Goal: Transaction & Acquisition: Purchase product/service

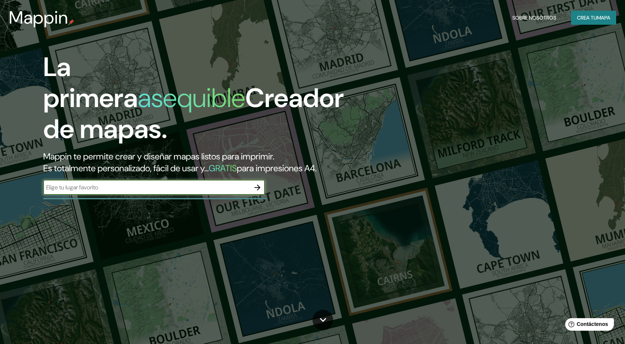
click at [231, 186] on input "text" at bounding box center [146, 187] width 207 height 8
type input "acapulco, guerrerp"
click at [260, 188] on icon "button" at bounding box center [257, 187] width 9 height 9
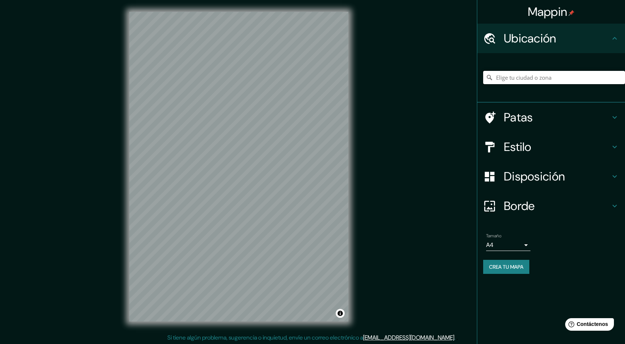
click at [505, 79] on input "Elige tu ciudad o zona" at bounding box center [554, 77] width 142 height 13
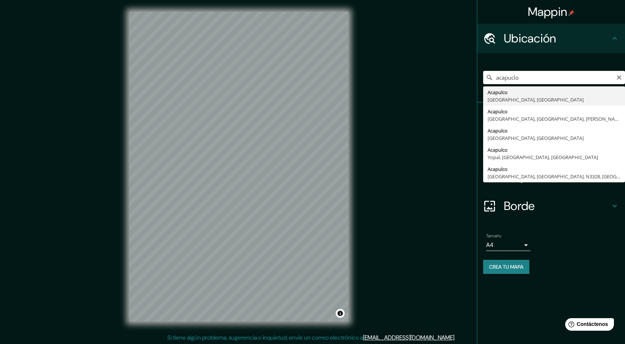
type input "Acapulco, [GEOGRAPHIC_DATA], [GEOGRAPHIC_DATA]"
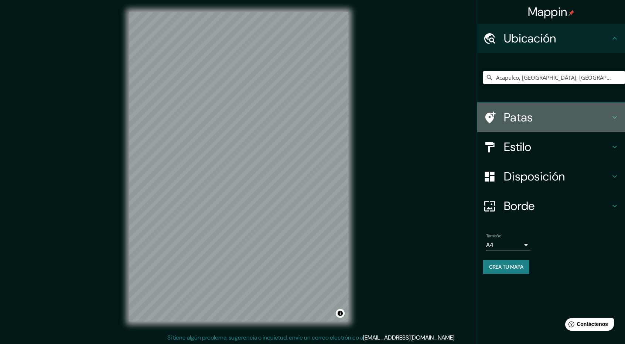
click at [535, 109] on div "Patas" at bounding box center [551, 118] width 148 height 30
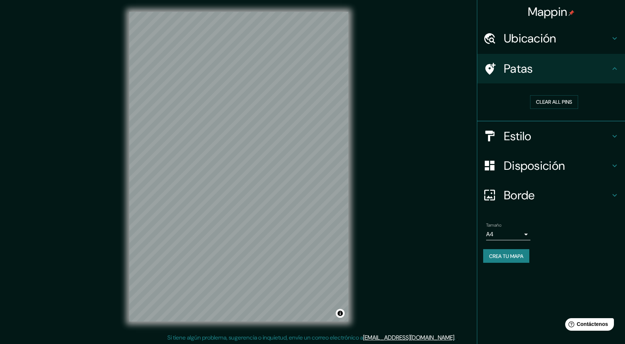
click at [539, 129] on h4 "Estilo" at bounding box center [557, 136] width 106 height 15
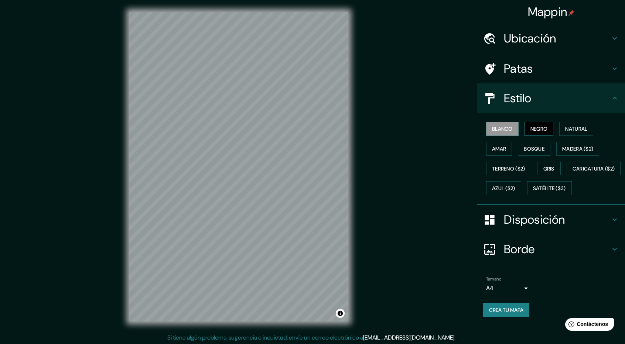
click at [539, 129] on font "Negro" at bounding box center [538, 129] width 17 height 7
click at [497, 149] on font "Amar" at bounding box center [499, 149] width 14 height 7
click at [546, 150] on button "Bosque" at bounding box center [534, 149] width 33 height 14
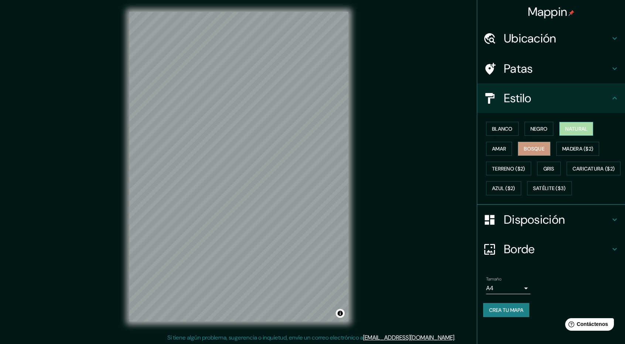
click at [586, 133] on font "Natural" at bounding box center [576, 129] width 22 height 10
click at [538, 150] on font "Bosque" at bounding box center [534, 149] width 21 height 7
click at [506, 127] on font "Blanco" at bounding box center [502, 129] width 21 height 7
click at [481, 151] on div "Blanco Negro Natural Amar Bosque Madera ($2) Terreno ($2) Gris Caricatura ($2) …" at bounding box center [551, 159] width 148 height 92
click at [546, 43] on font "Ubicación" at bounding box center [530, 39] width 52 height 16
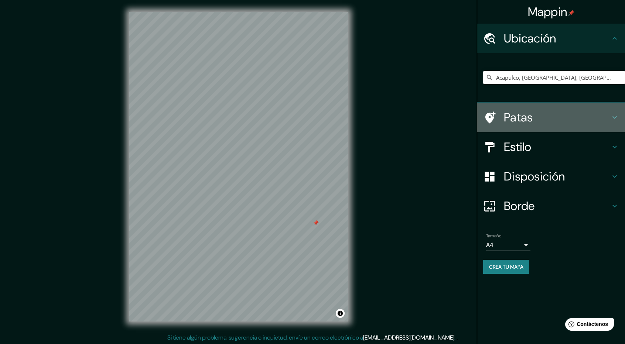
click at [541, 113] on h4 "Patas" at bounding box center [557, 117] width 106 height 15
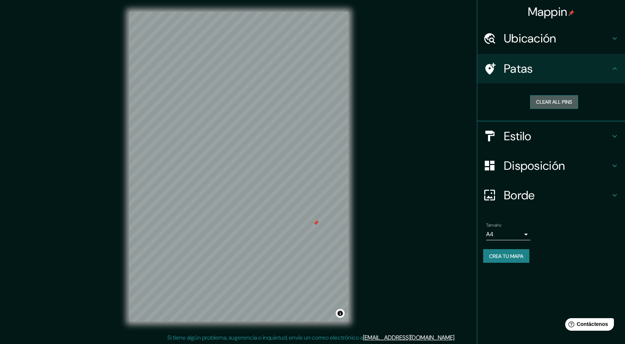
click at [561, 101] on button "Clear all pins" at bounding box center [554, 102] width 48 height 14
click at [408, 207] on div "Mappin Ubicación Acapulco, [GEOGRAPHIC_DATA], [GEOGRAPHIC_DATA] Patas Clear all…" at bounding box center [312, 172] width 625 height 345
